Goal: Task Accomplishment & Management: Manage account settings

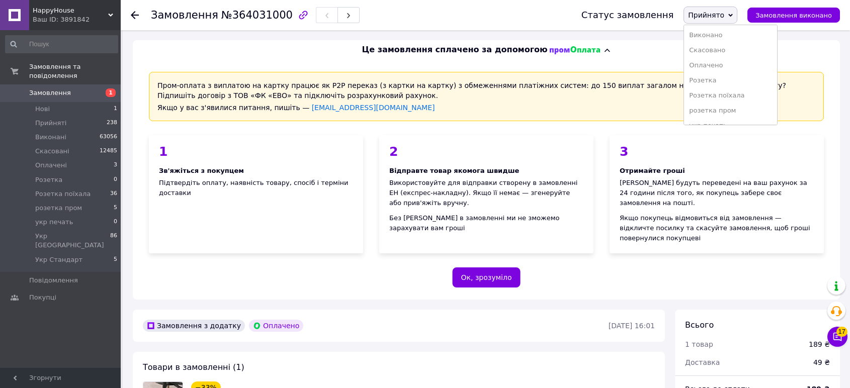
scroll to position [223, 0]
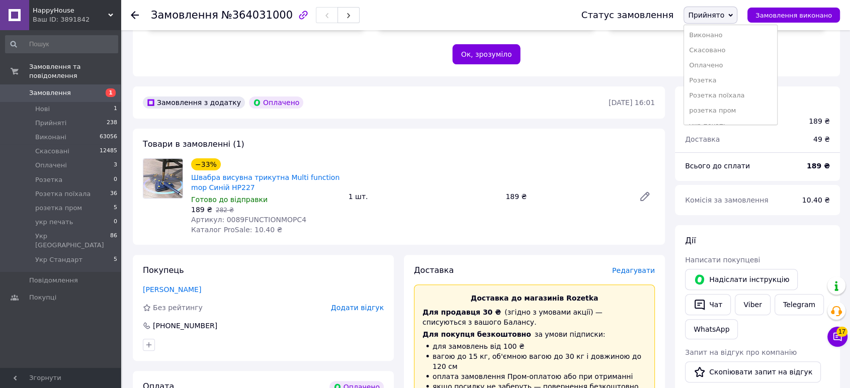
click at [736, 103] on li "розетка пром" at bounding box center [730, 110] width 93 height 15
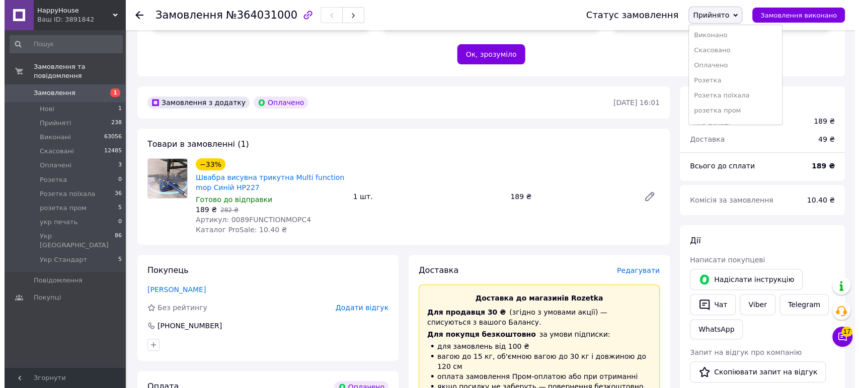
scroll to position [0, 0]
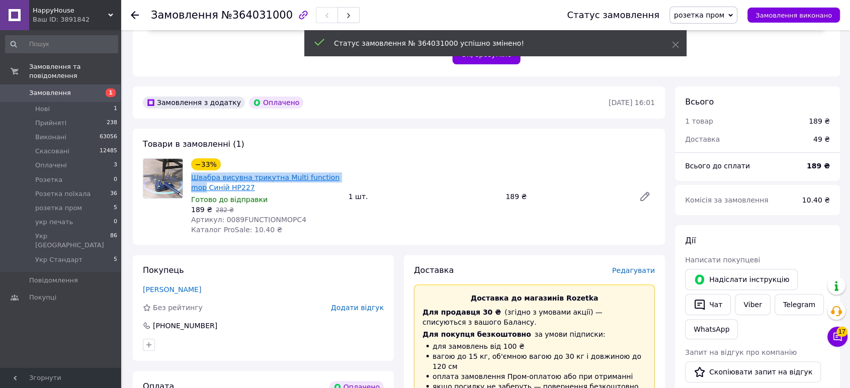
drag, startPoint x: 341, startPoint y: 165, endPoint x: 197, endPoint y: 169, distance: 144.5
click at [190, 172] on div "Швабра висувна трикутна Multi function mop Синій HP227" at bounding box center [265, 183] width 151 height 22
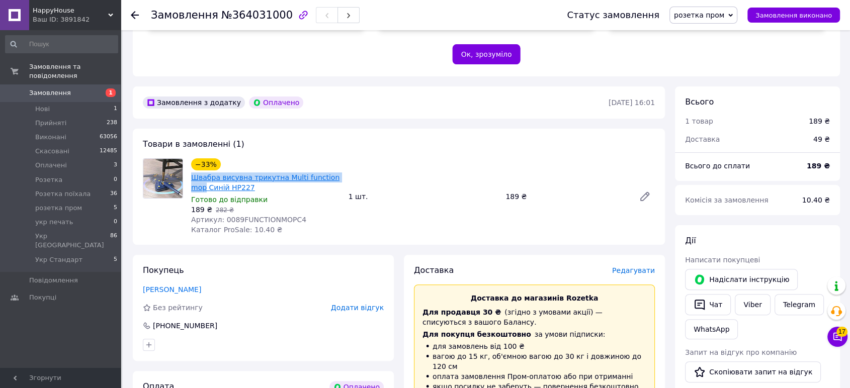
copy link "Швабра висувна трикутна Multi function mop"
click at [638, 267] on span "Редагувати" at bounding box center [633, 271] width 43 height 8
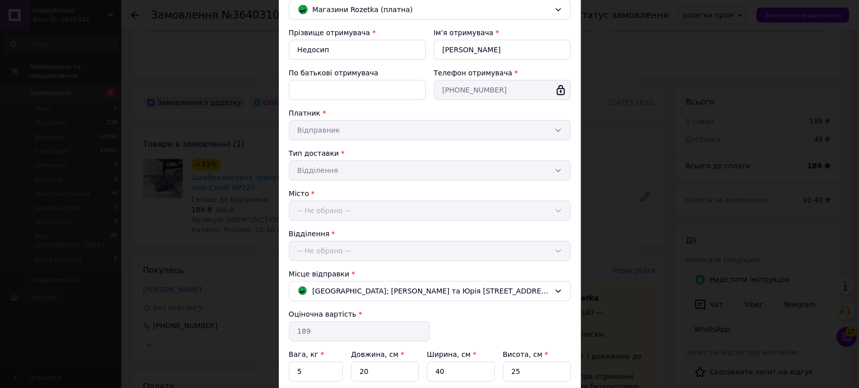
scroll to position [175, 0]
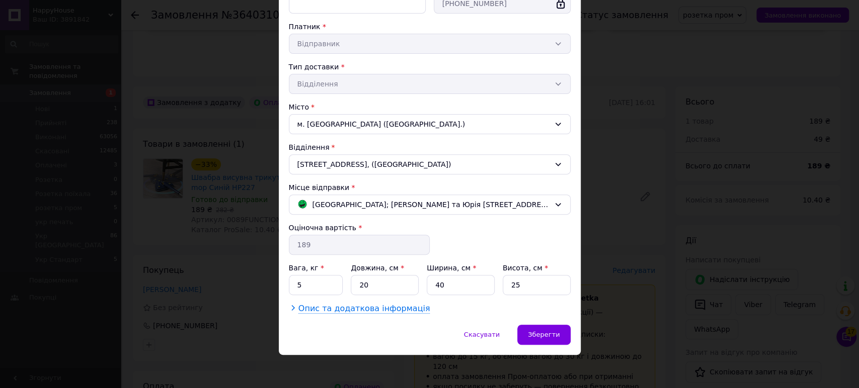
click at [388, 309] on span "Опис та додаткова інформація" at bounding box center [364, 309] width 132 height 10
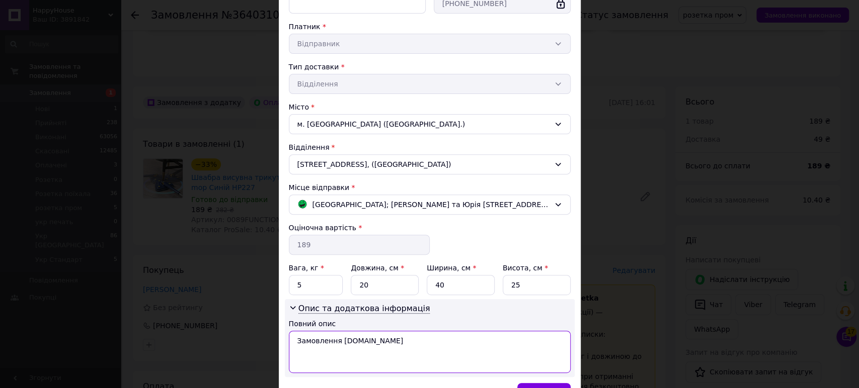
drag, startPoint x: 360, startPoint y: 345, endPoint x: 290, endPoint y: 342, distance: 70.0
click at [290, 342] on textarea "Замовлення [DOMAIN_NAME]" at bounding box center [430, 352] width 282 height 42
paste textarea "вабра висувна трикутна Multi function mop"
click at [298, 338] on textarea "Швабра висувна трикутна Multi function mop" at bounding box center [430, 352] width 282 height 42
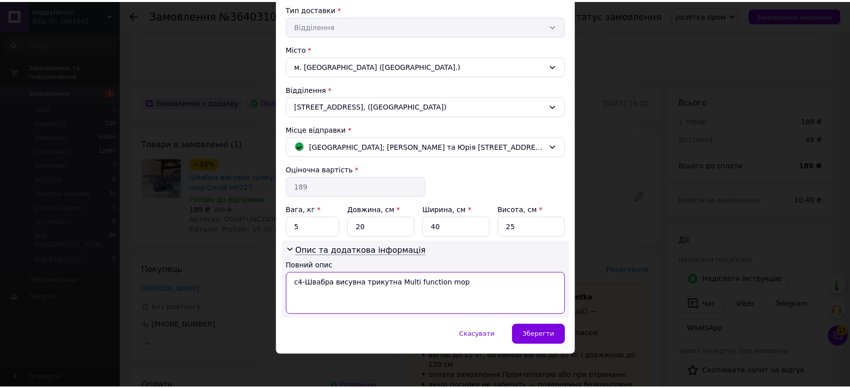
scroll to position [233, 0]
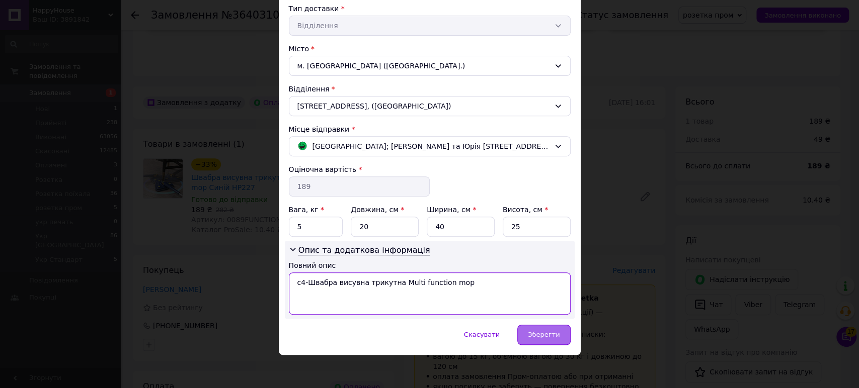
type textarea "с4-Швабра висувна трикутна Multi function mop"
click at [546, 327] on div "Зберегти" at bounding box center [543, 335] width 53 height 20
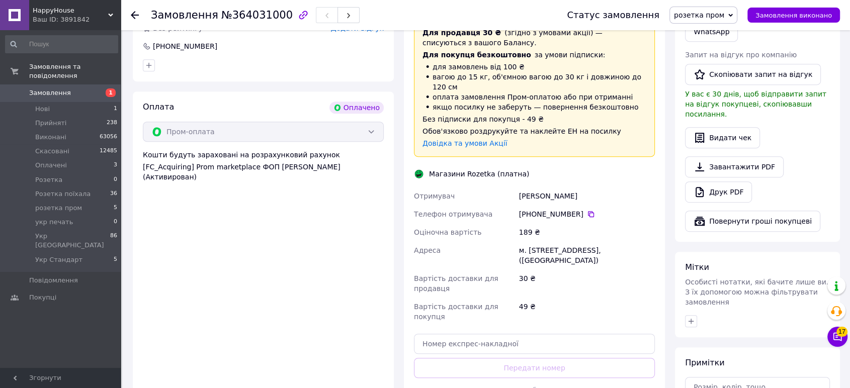
scroll to position [615, 0]
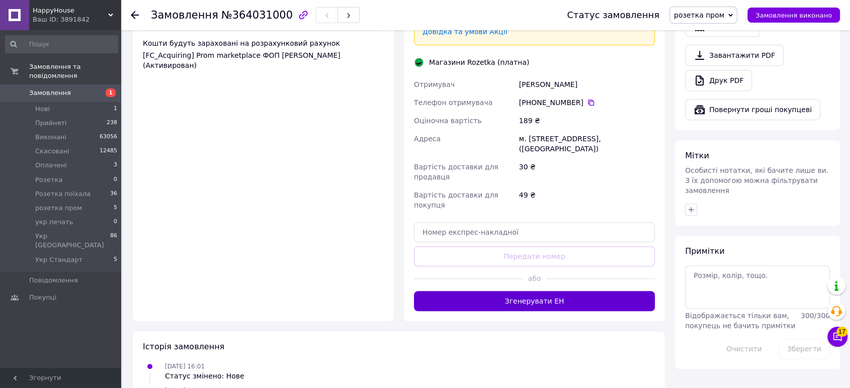
click at [556, 291] on button "Згенерувати ЕН" at bounding box center [534, 301] width 241 height 20
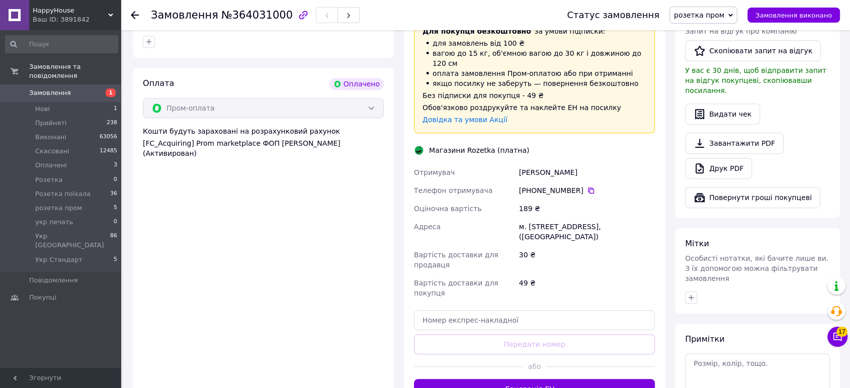
scroll to position [391, 0]
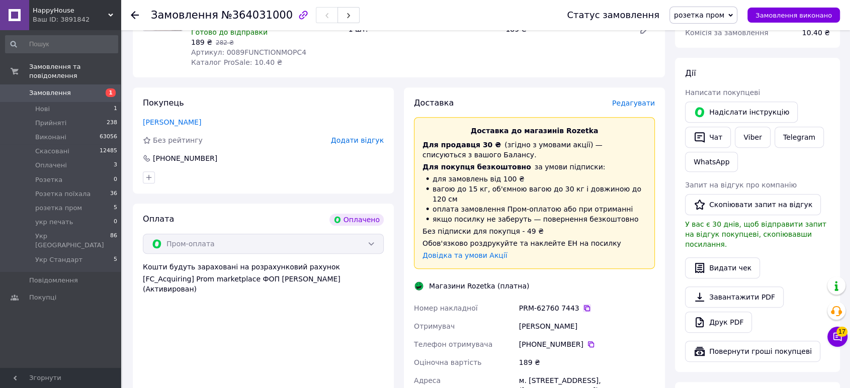
click at [583, 304] on icon at bounding box center [587, 308] width 8 height 8
